Goal: Task Accomplishment & Management: Manage account settings

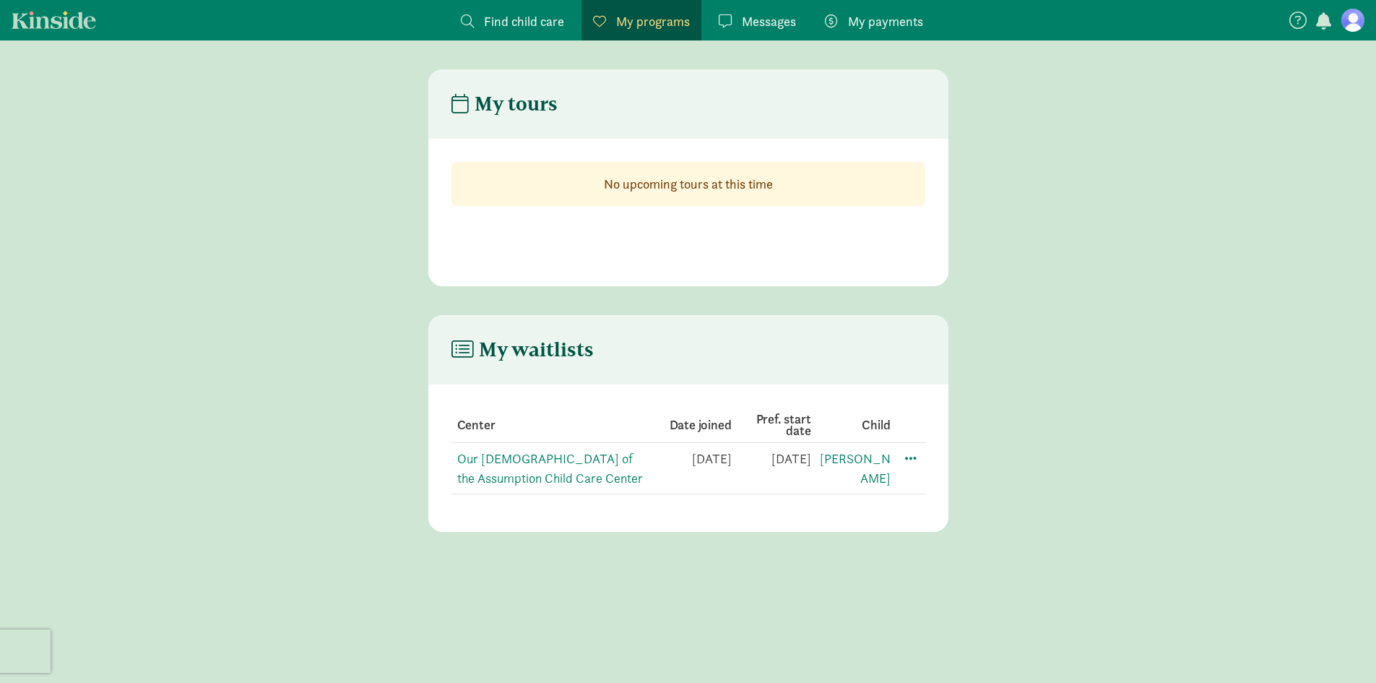
click at [464, 355] on icon at bounding box center [463, 350] width 22 height 20
click at [543, 465] on link "Our [DEMOGRAPHIC_DATA] of the Assumption Child Care Center" at bounding box center [550, 468] width 186 height 36
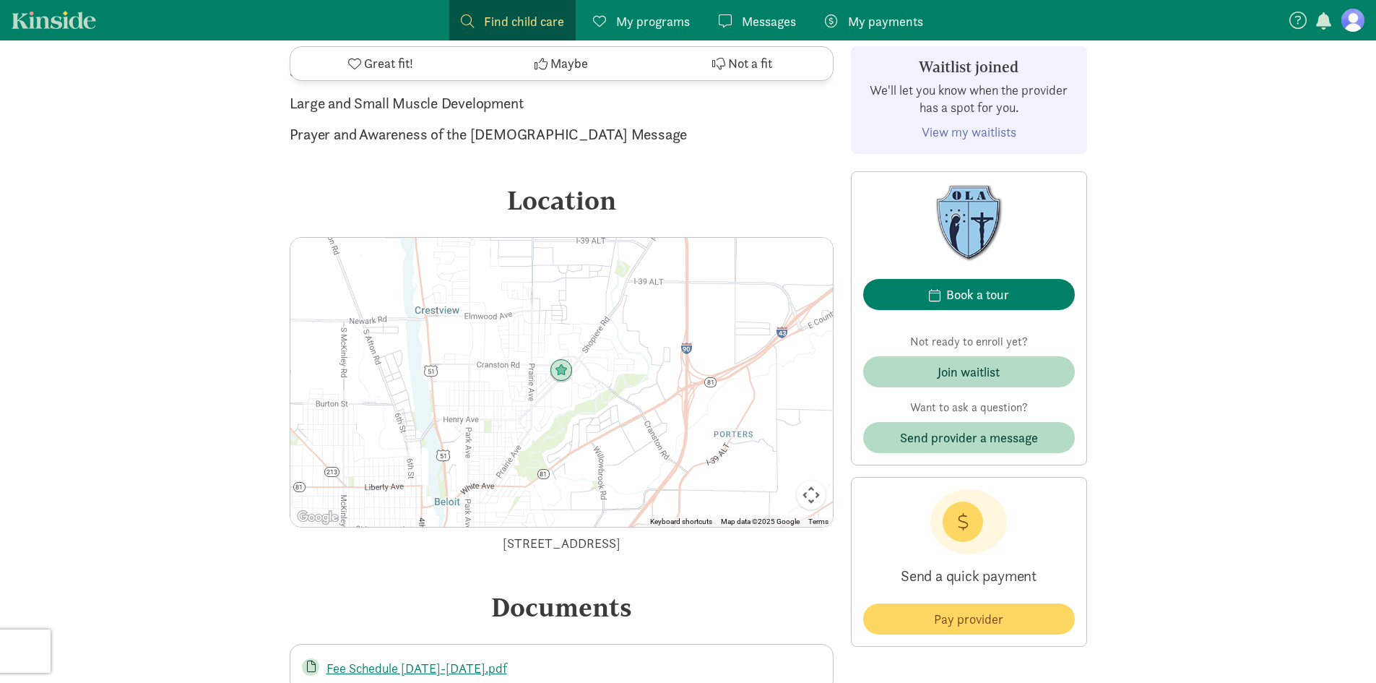
scroll to position [1806, 0]
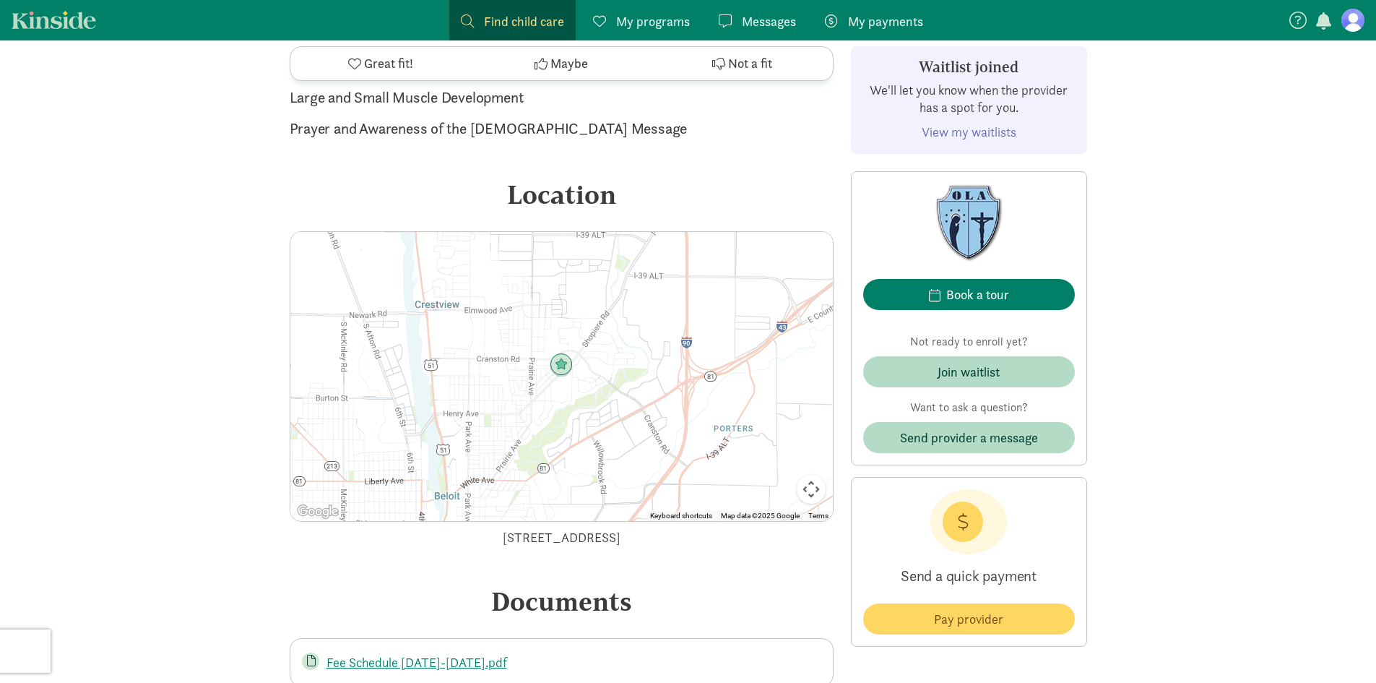
click at [975, 134] on link "View my waitlists" at bounding box center [969, 132] width 95 height 17
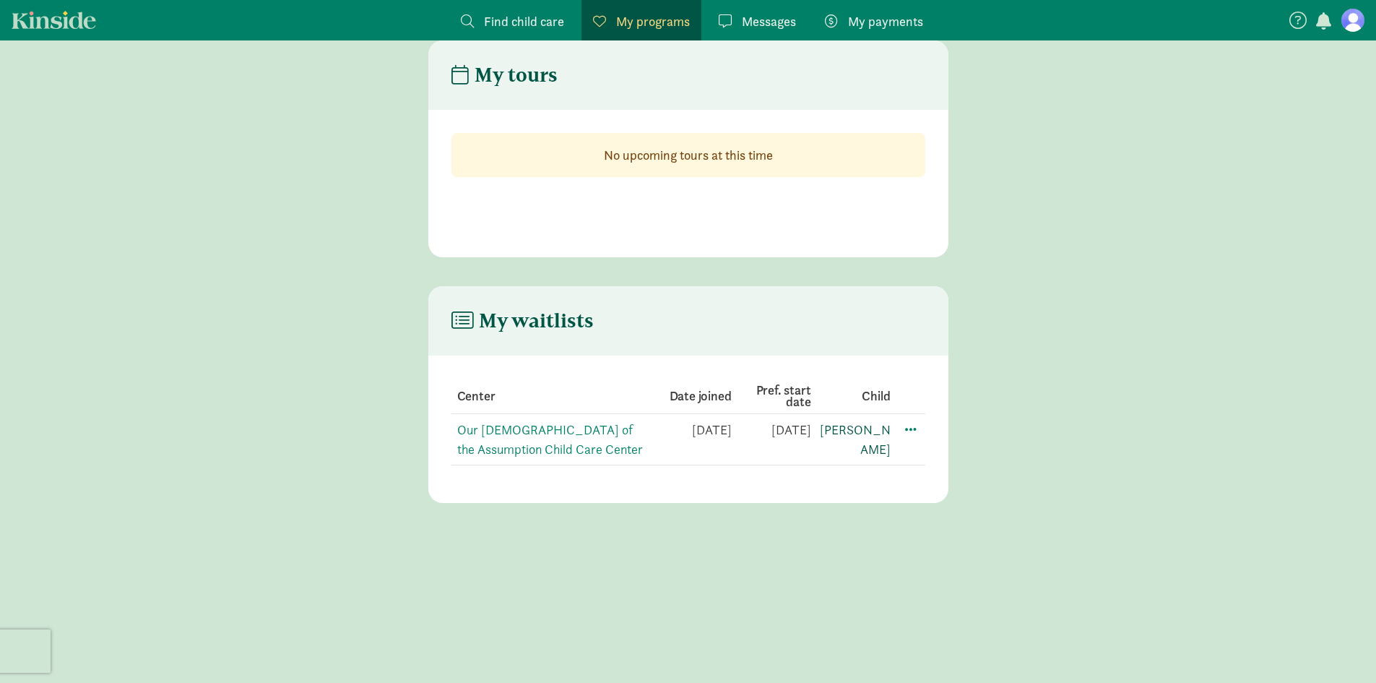
click at [874, 426] on link "[PERSON_NAME]" at bounding box center [855, 439] width 71 height 36
click at [762, 17] on span "Messages" at bounding box center [769, 22] width 54 height 20
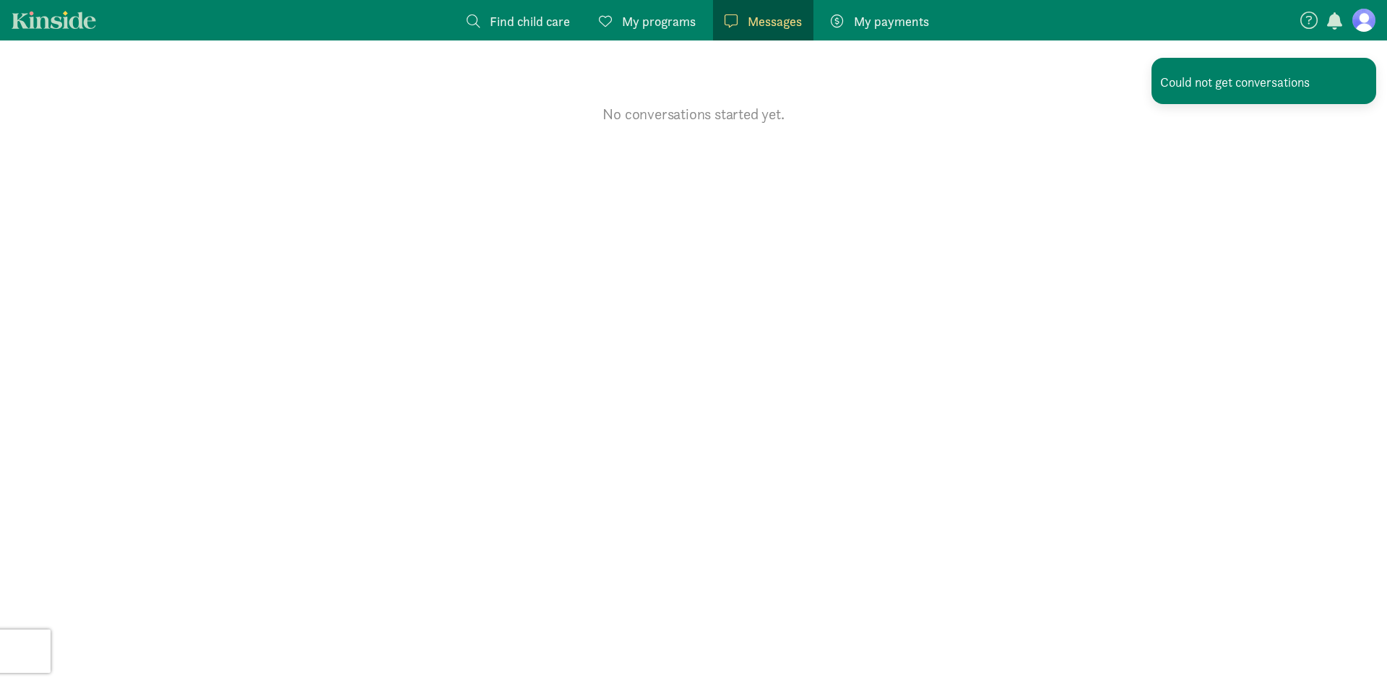
click at [662, 21] on span "My programs" at bounding box center [659, 22] width 74 height 20
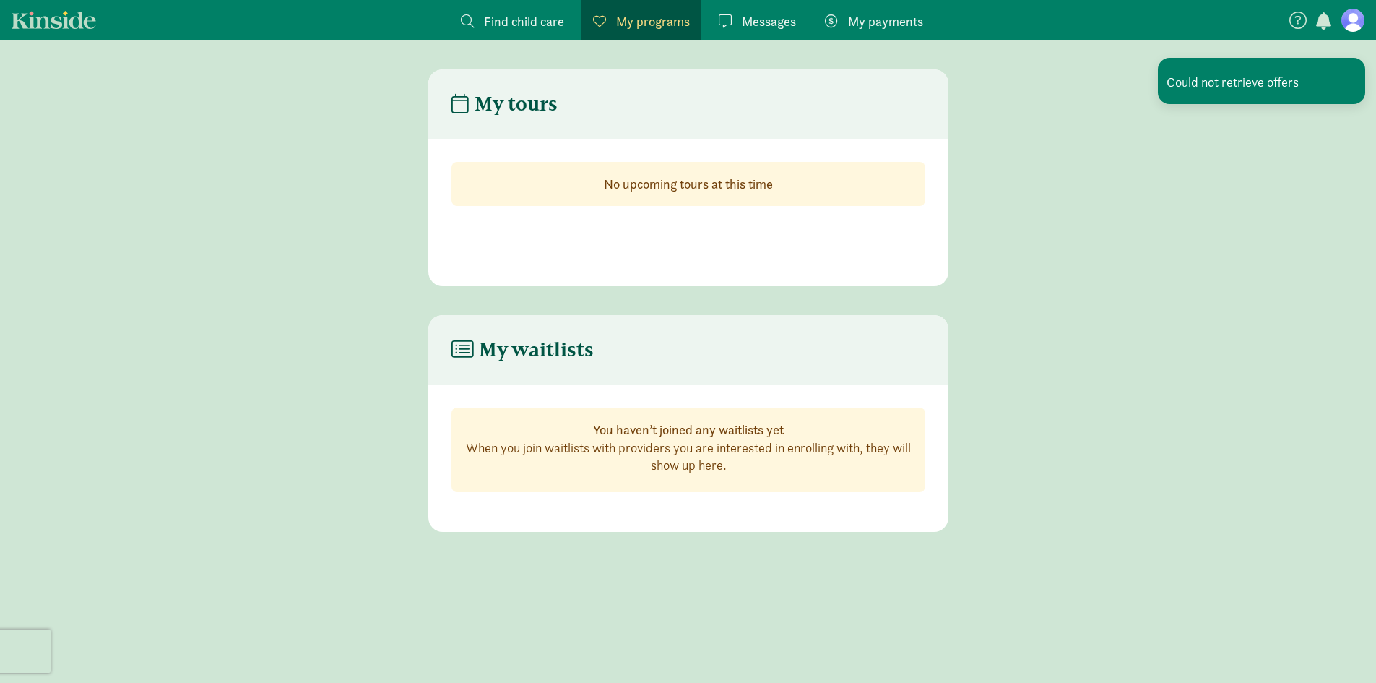
scroll to position [29, 0]
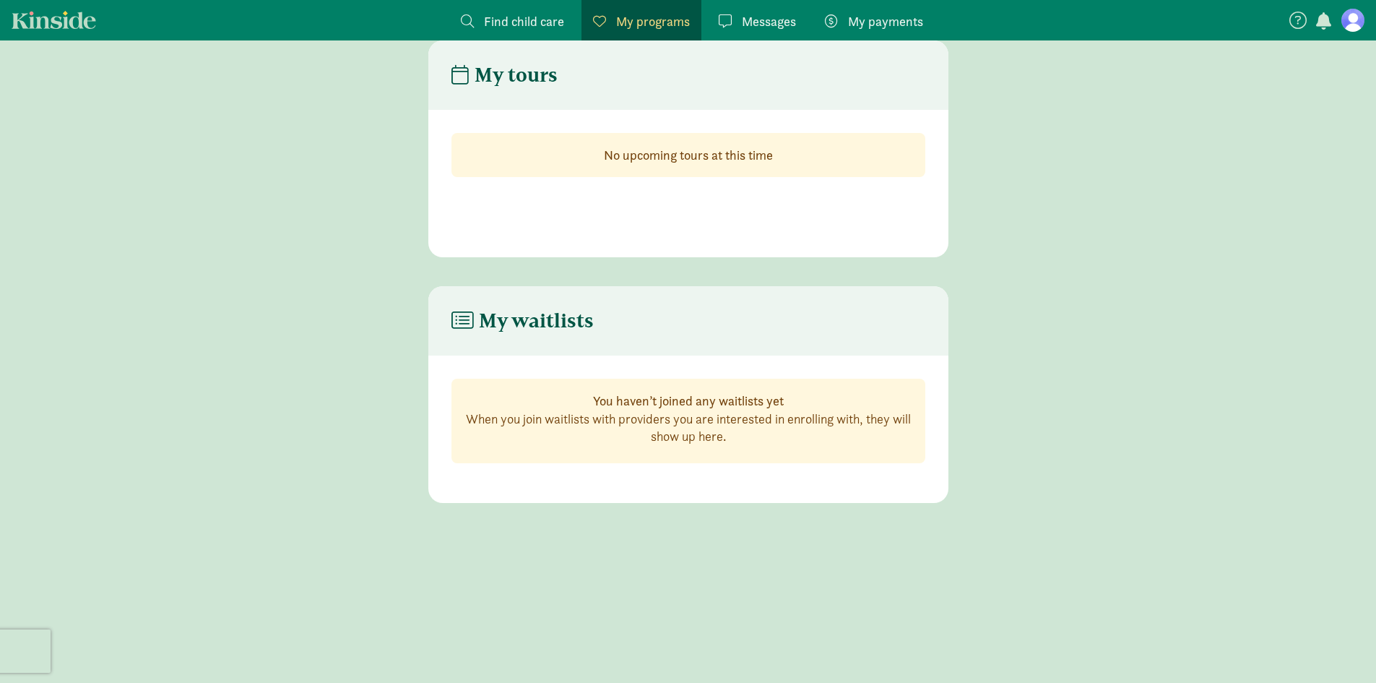
click at [460, 316] on icon at bounding box center [463, 321] width 22 height 20
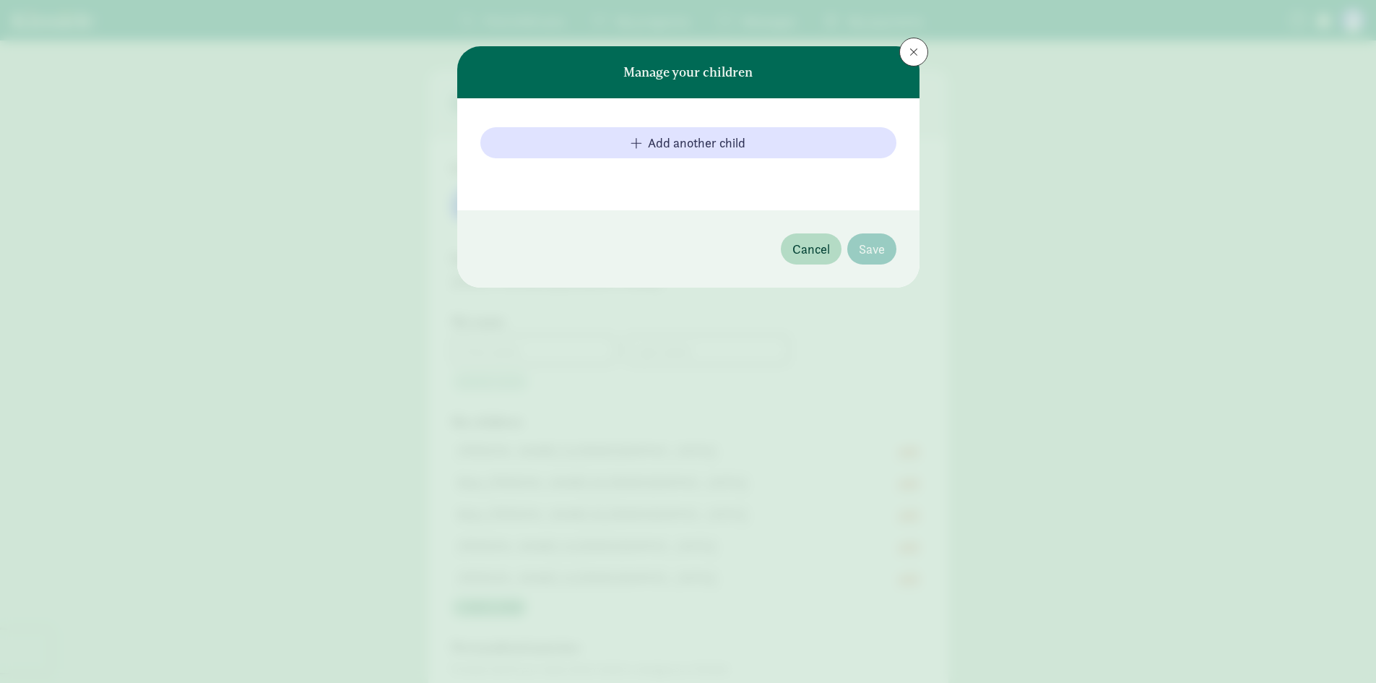
type input "Ruth"
type input "Christiansen"
type input "+16082903188"
checkbox input "true"
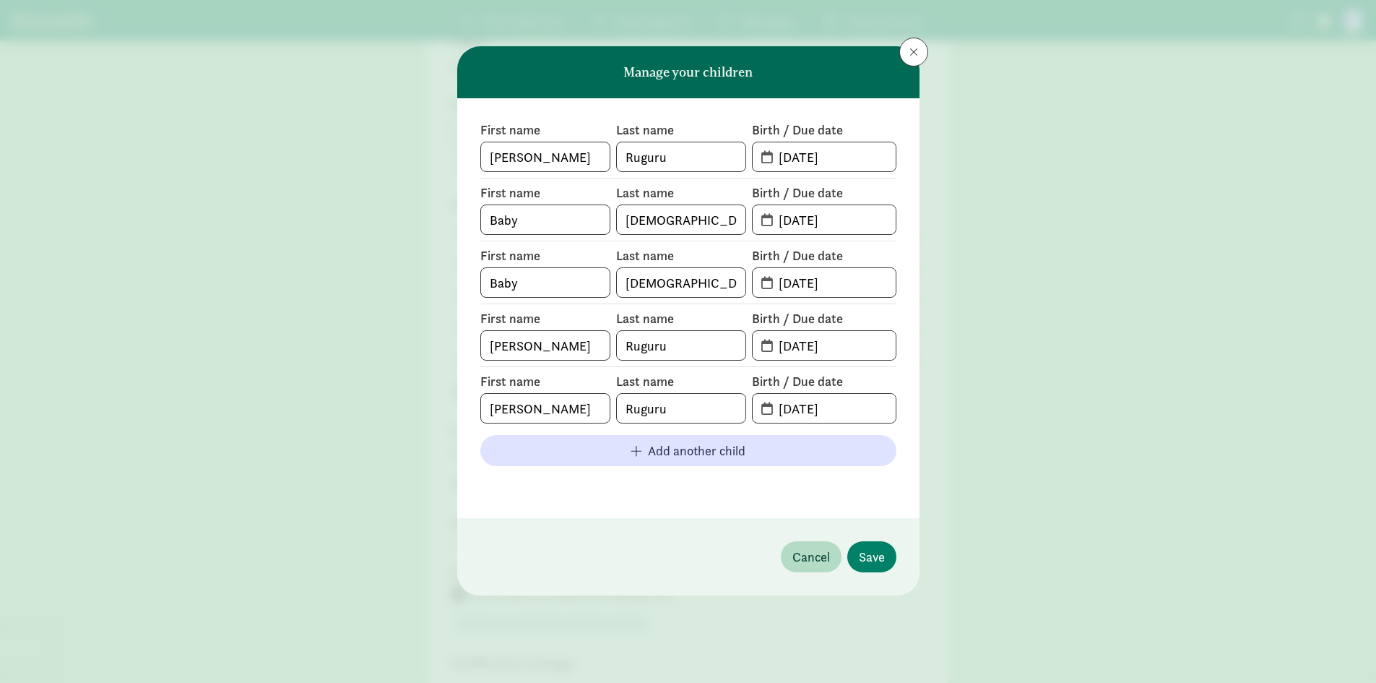
scroll to position [217, 0]
click at [907, 59] on button at bounding box center [913, 52] width 29 height 29
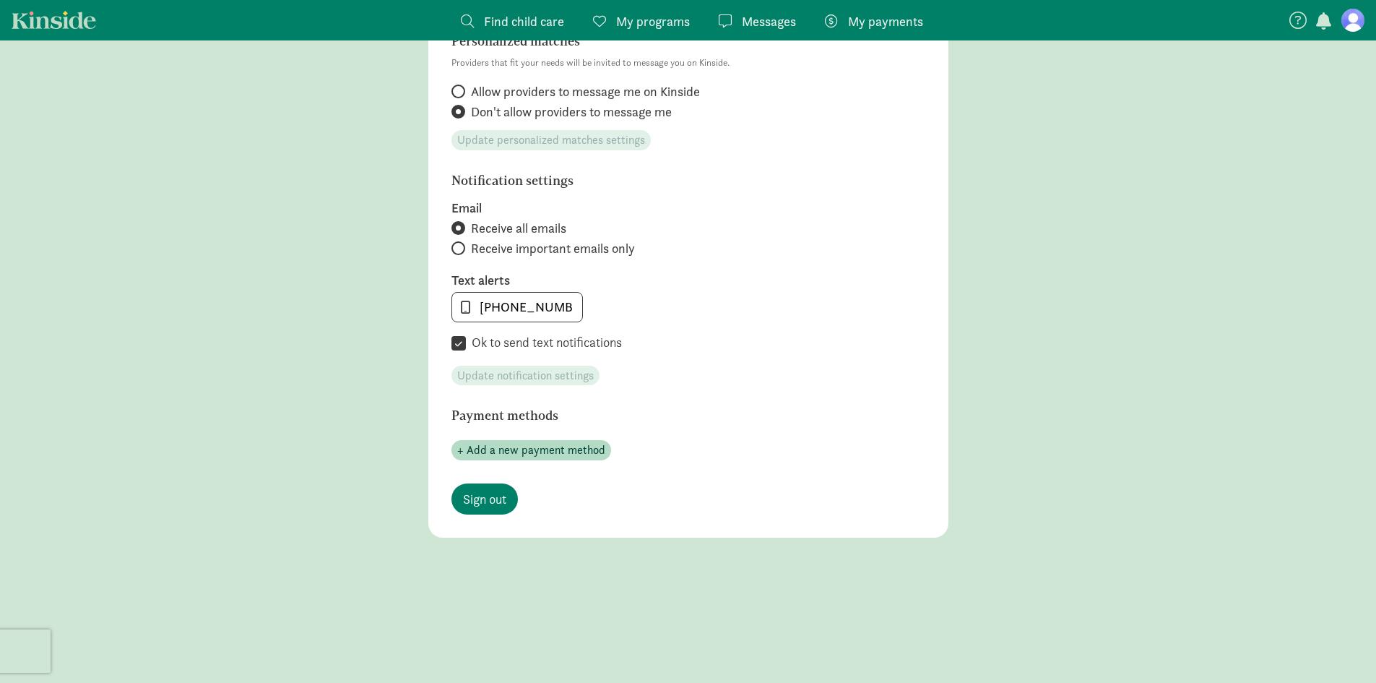
scroll to position [715, 0]
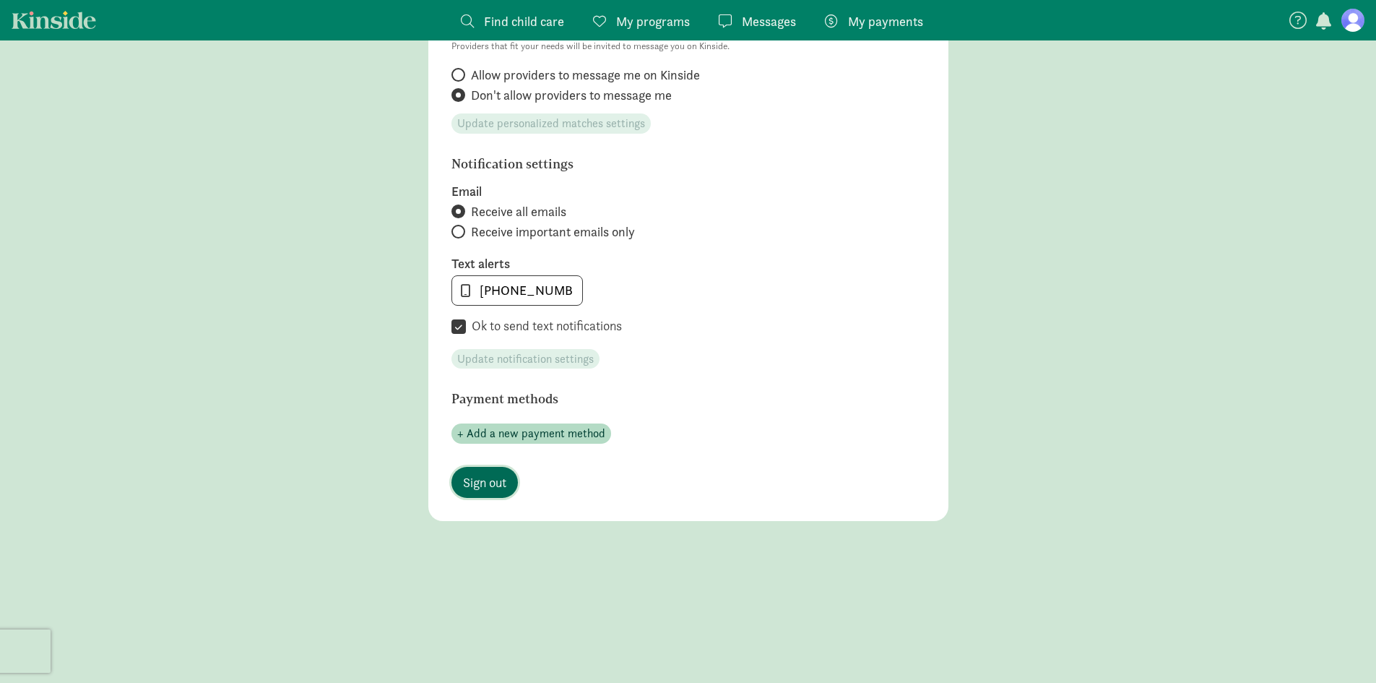
click at [497, 486] on span "Sign out" at bounding box center [484, 482] width 43 height 20
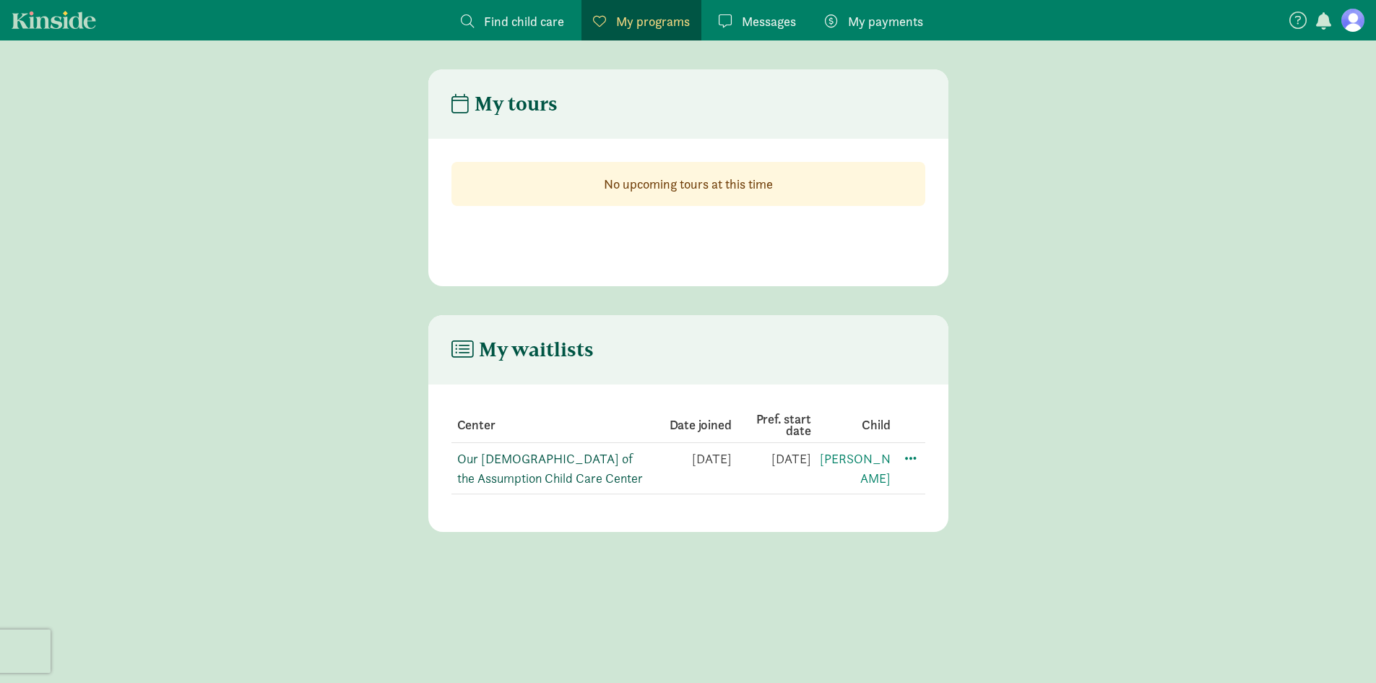
click at [491, 461] on link "Our [DEMOGRAPHIC_DATA] of the Assumption Child Care Center" at bounding box center [550, 468] width 186 height 36
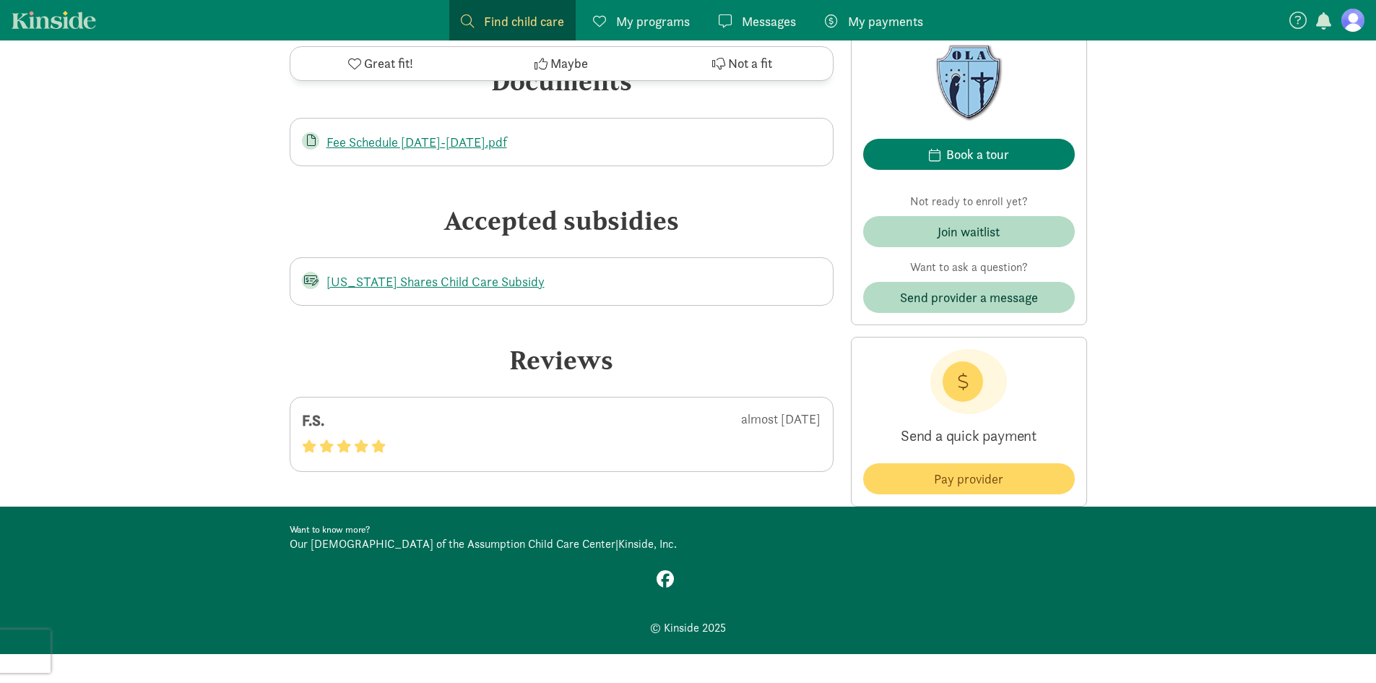
scroll to position [2338, 0]
